Goal: Transaction & Acquisition: Purchase product/service

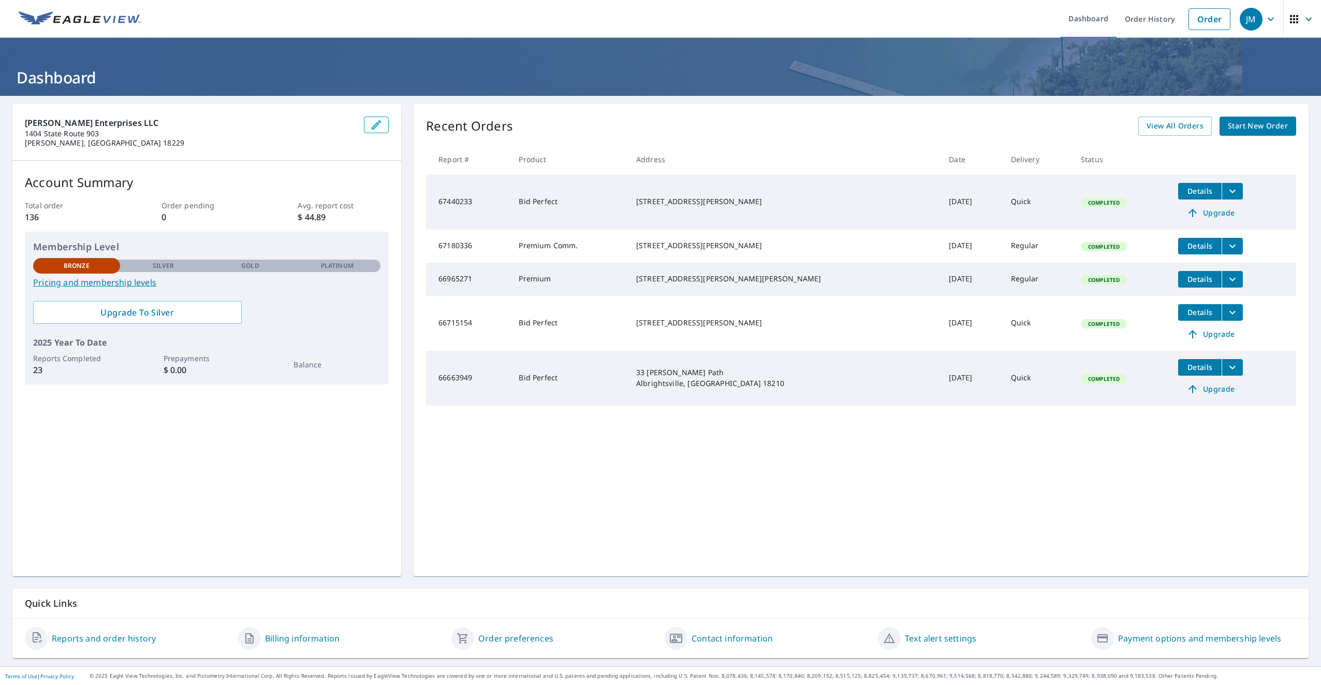
click at [1267, 126] on span "Start New Order" at bounding box center [1258, 126] width 60 height 13
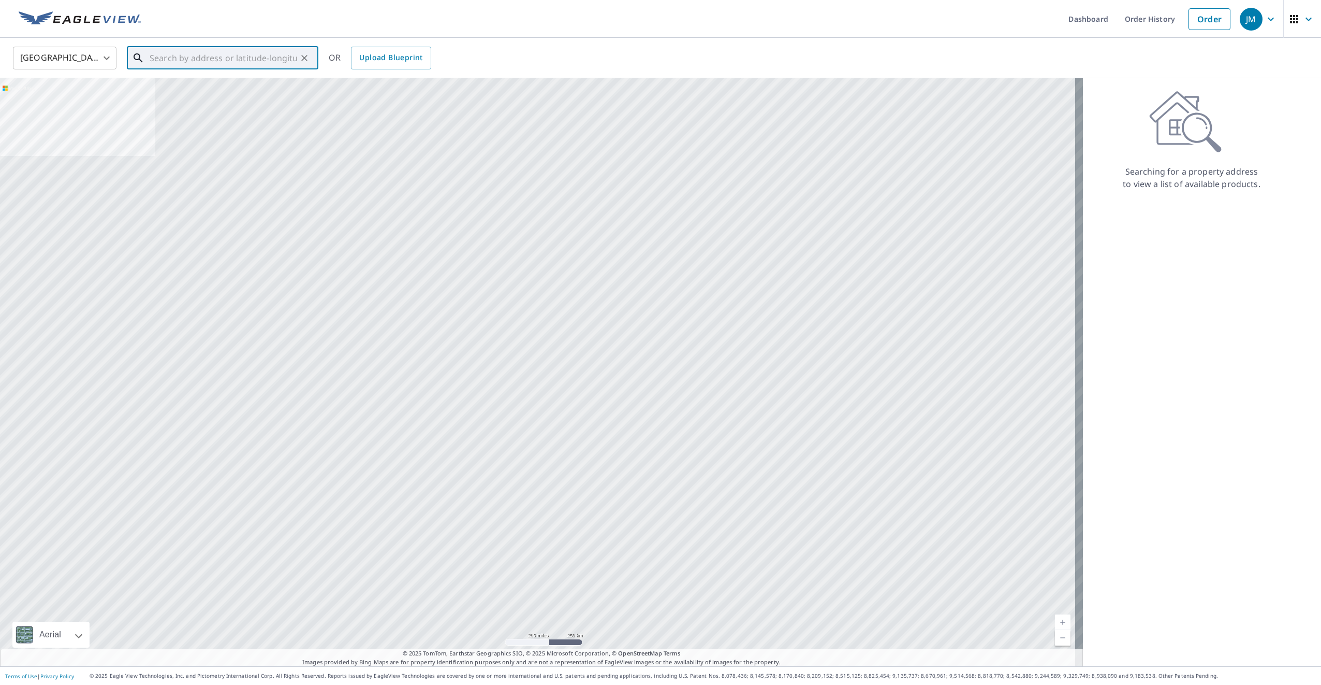
click at [248, 53] on input "text" at bounding box center [224, 57] width 148 height 29
click at [190, 91] on span "358 Towamensing Trl" at bounding box center [229, 88] width 163 height 12
type input "358 Towamensing [GEOGRAPHIC_DATA], [GEOGRAPHIC_DATA] 18210"
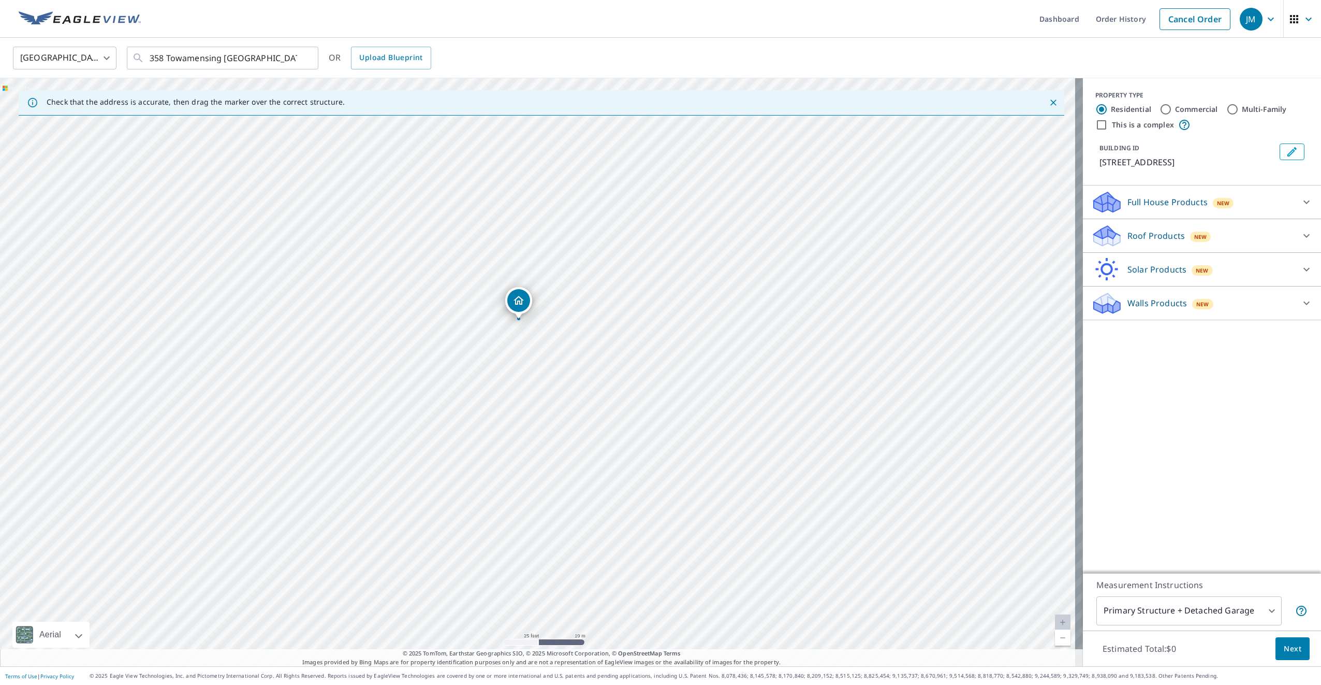
drag, startPoint x: 538, startPoint y: 438, endPoint x: 527, endPoint y: 366, distance: 73.4
click at [527, 366] on div "358 Towamensing [GEOGRAPHIC_DATA], [GEOGRAPHIC_DATA] 18210" at bounding box center [541, 372] width 1083 height 588
click at [1261, 606] on body "JM JM Dashboard Order History Cancel Order JM [GEOGRAPHIC_DATA] [GEOGRAPHIC_DAT…" at bounding box center [660, 342] width 1321 height 685
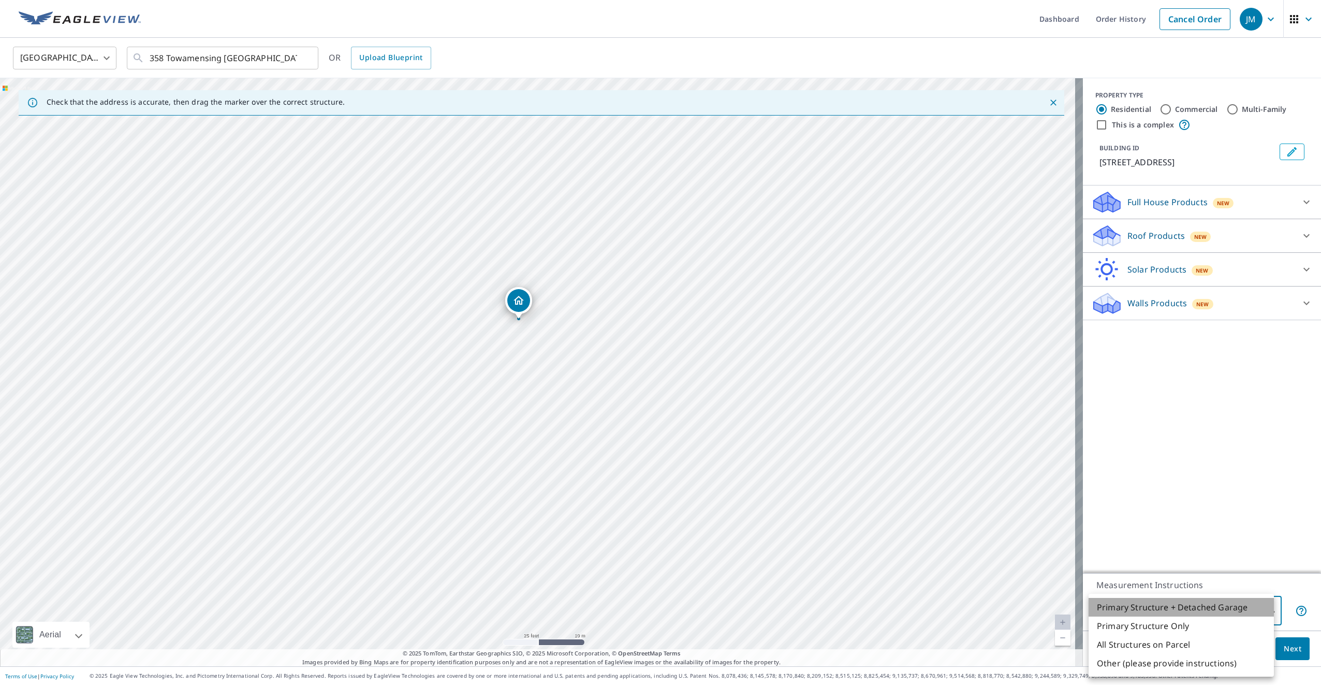
click at [1261, 606] on li "Primary Structure + Detached Garage" at bounding box center [1181, 607] width 185 height 19
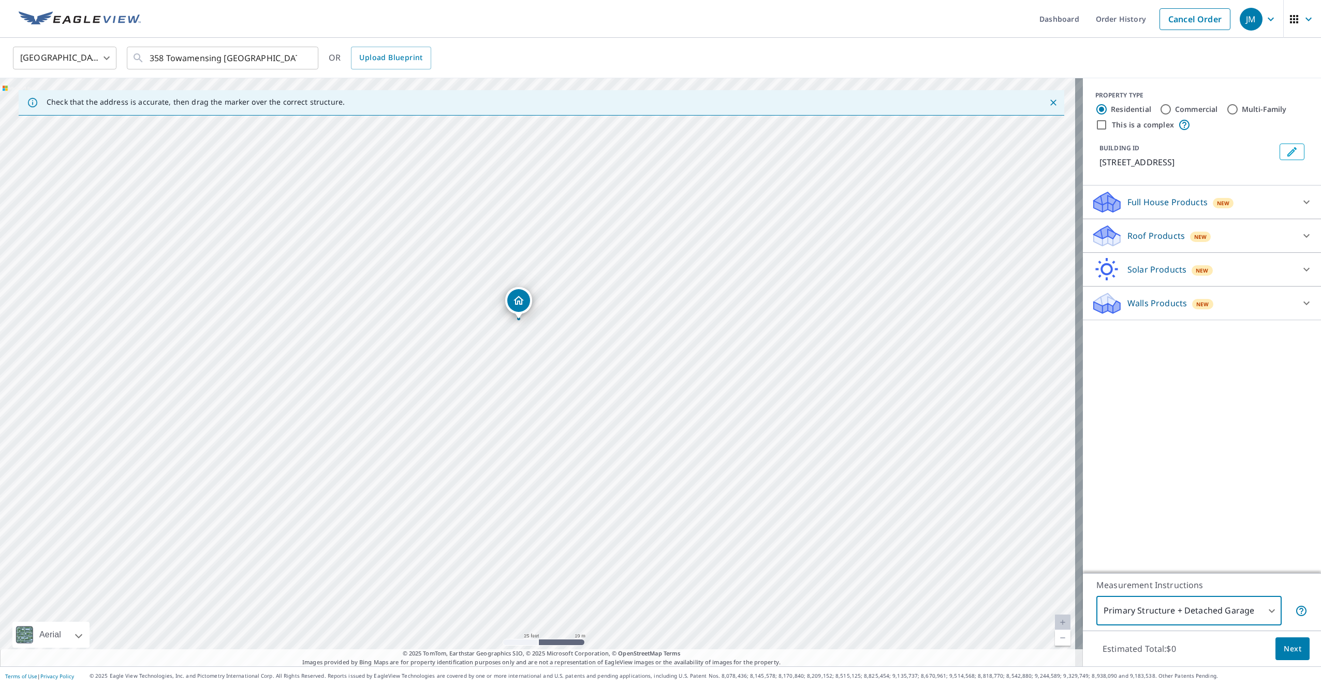
click at [1286, 650] on span "Next" at bounding box center [1293, 648] width 18 height 13
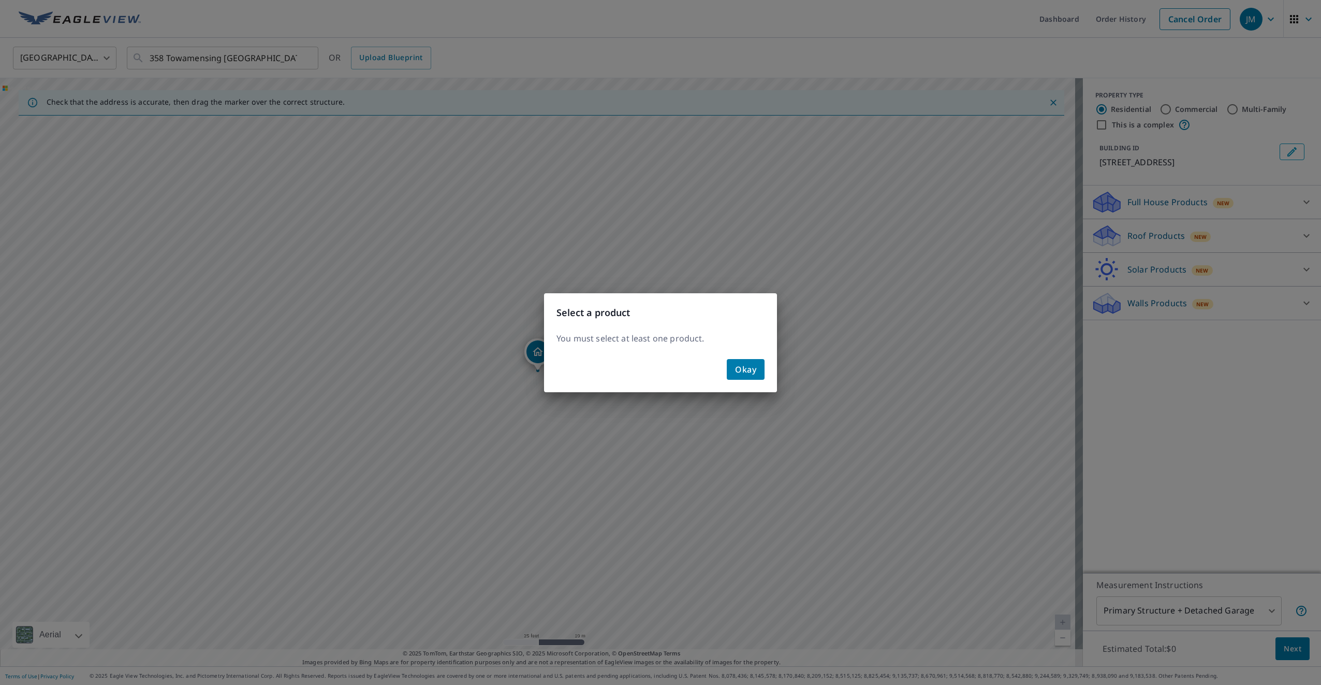
click at [744, 368] on span "Okay" at bounding box center [745, 369] width 21 height 14
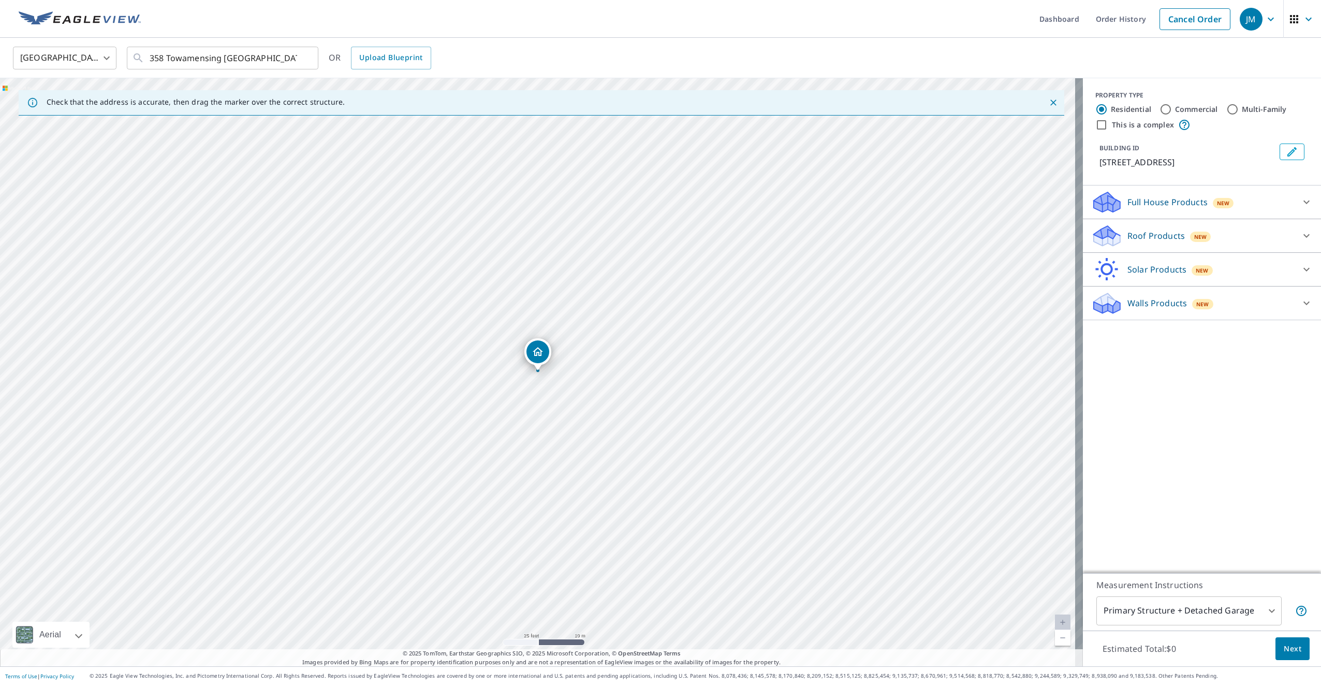
click at [1166, 242] on p "Roof Products" at bounding box center [1156, 235] width 57 height 12
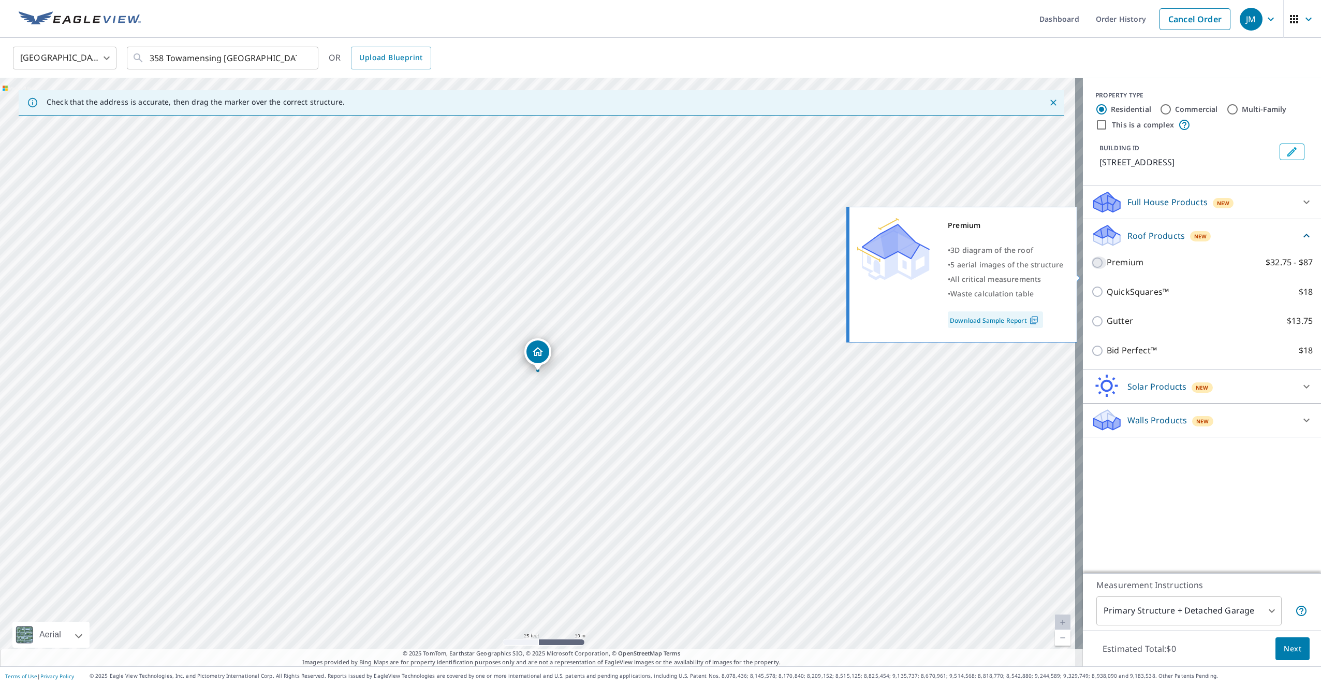
click at [1092, 269] on input "Premium $32.75 - $87" at bounding box center [1099, 262] width 16 height 12
checkbox input "true"
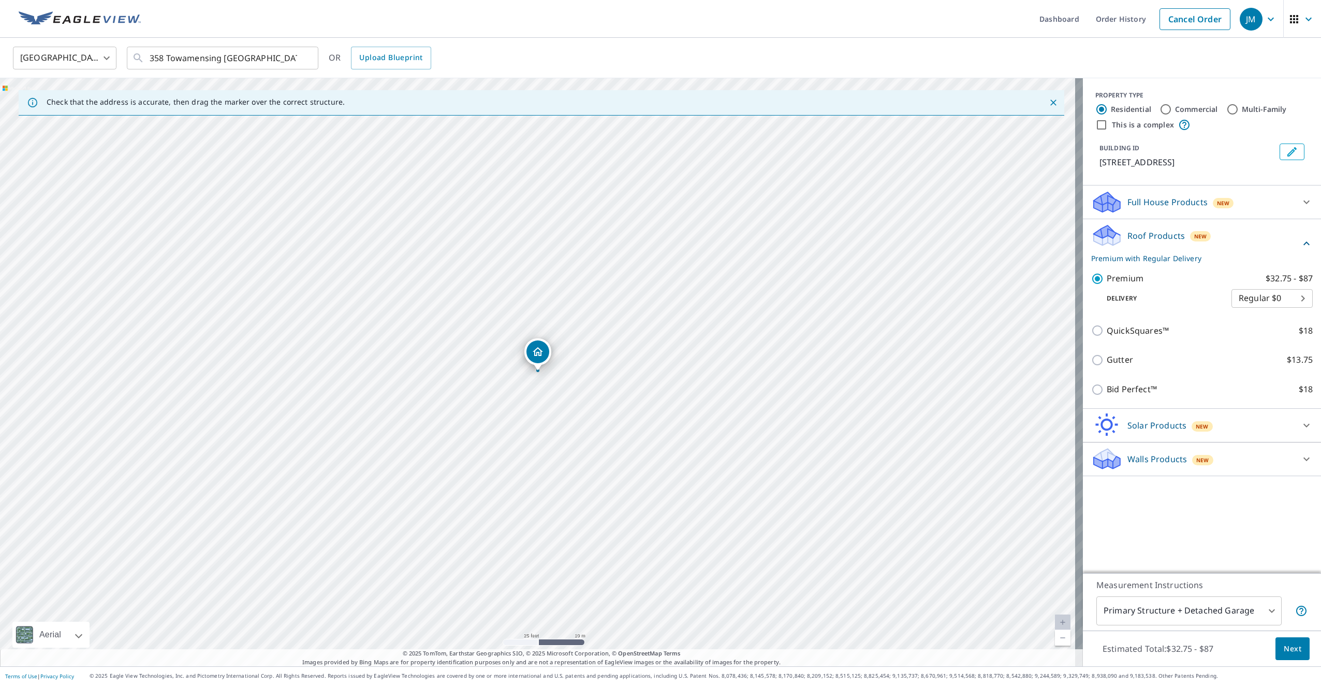
click at [1284, 649] on span "Next" at bounding box center [1293, 648] width 18 height 13
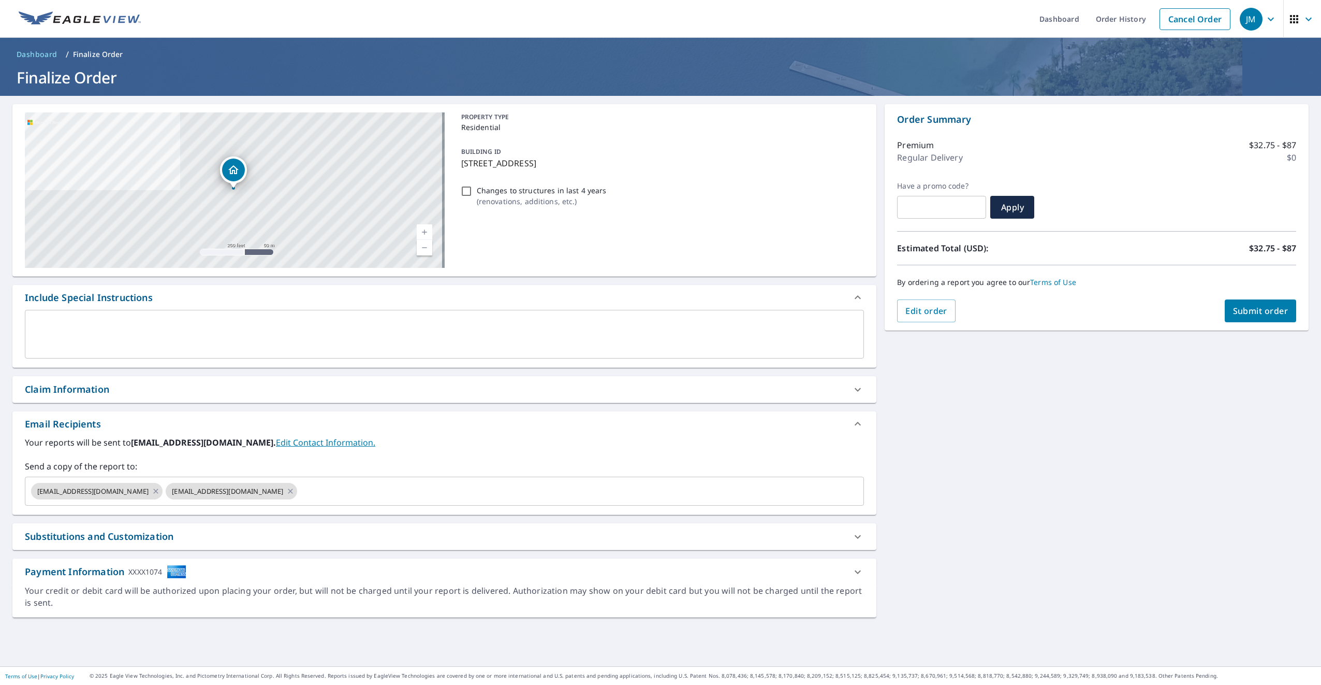
click at [1234, 312] on span "Submit order" at bounding box center [1260, 310] width 55 height 11
checkbox input "true"
